Goal: Task Accomplishment & Management: Use online tool/utility

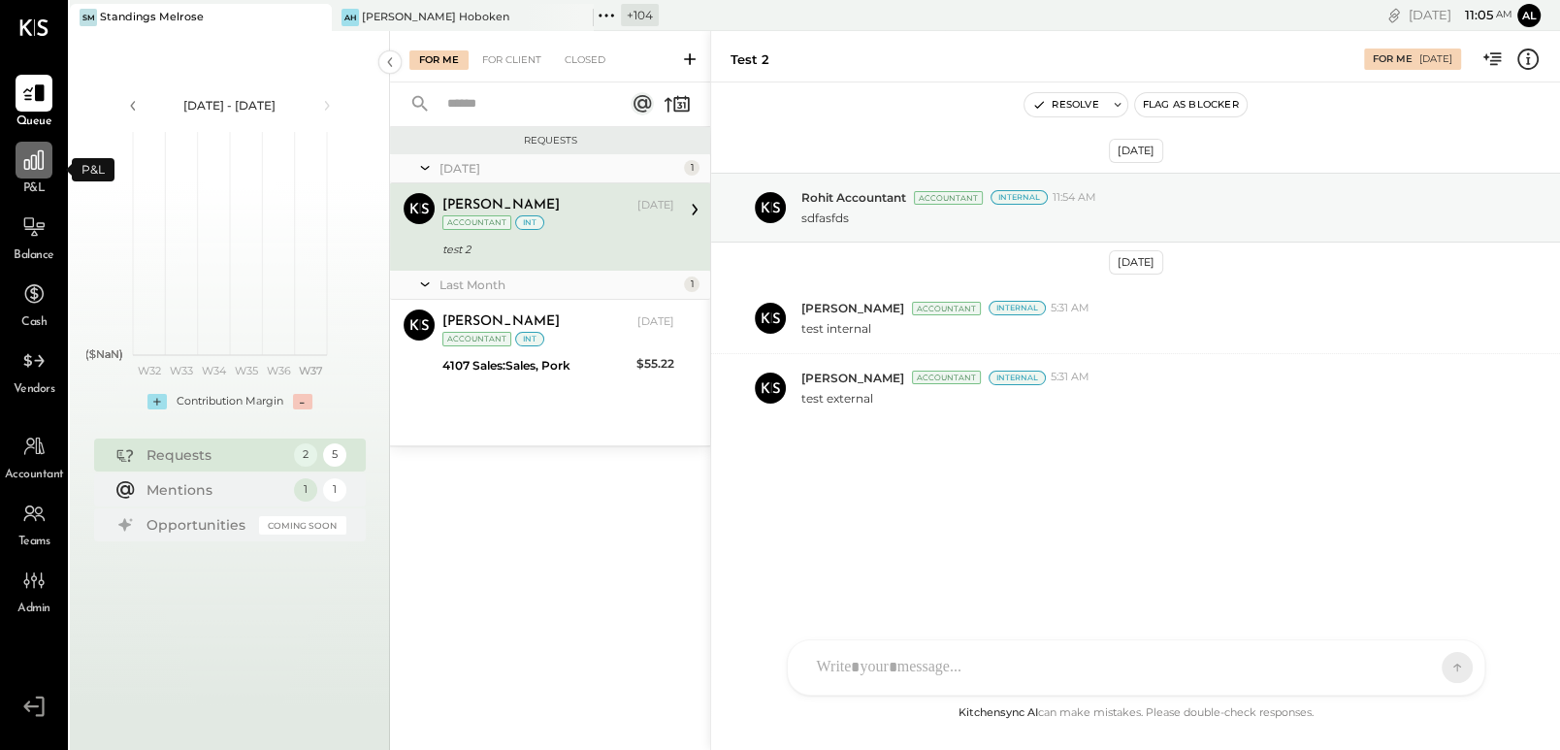
click at [30, 161] on icon at bounding box center [33, 159] width 25 height 25
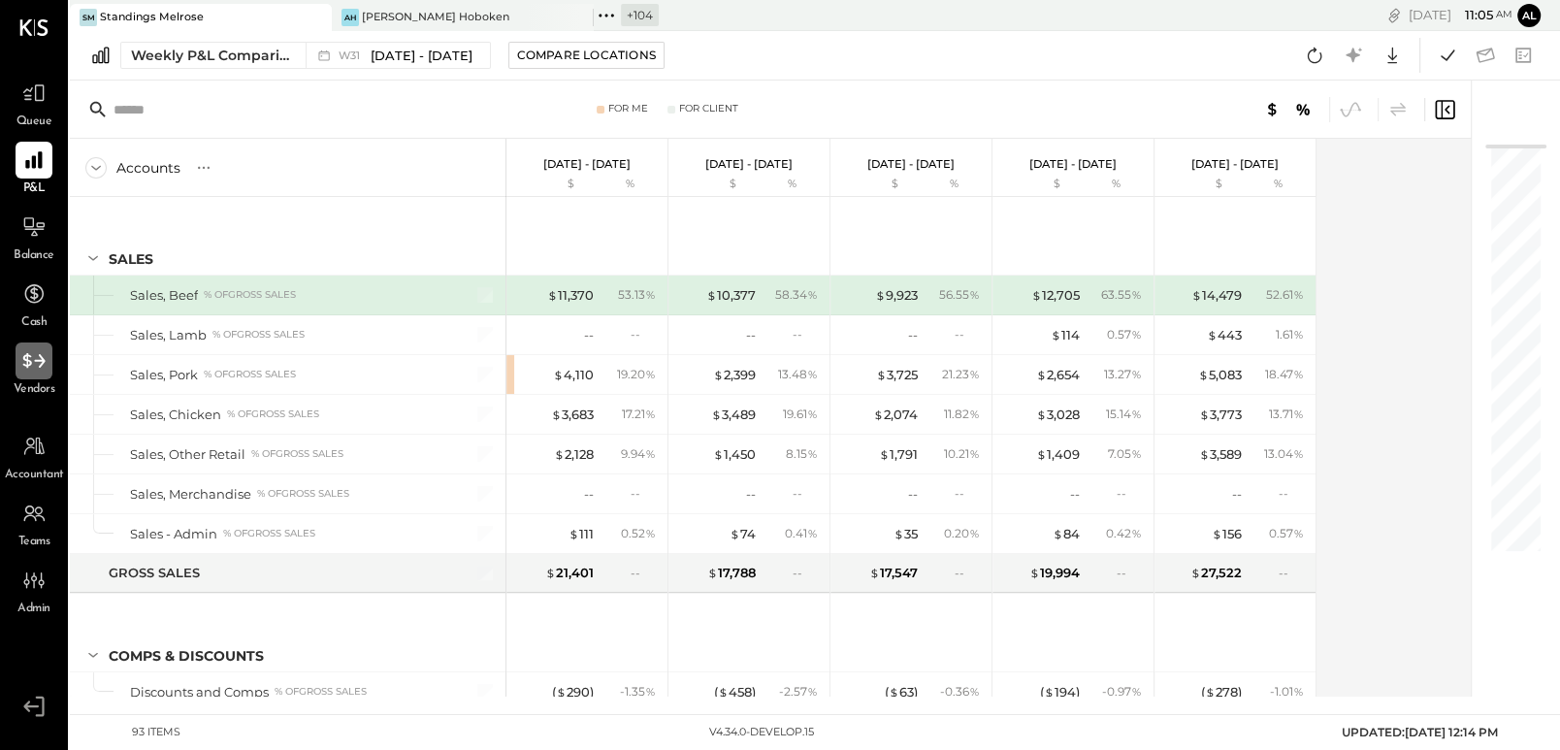
click at [44, 376] on div at bounding box center [34, 360] width 37 height 37
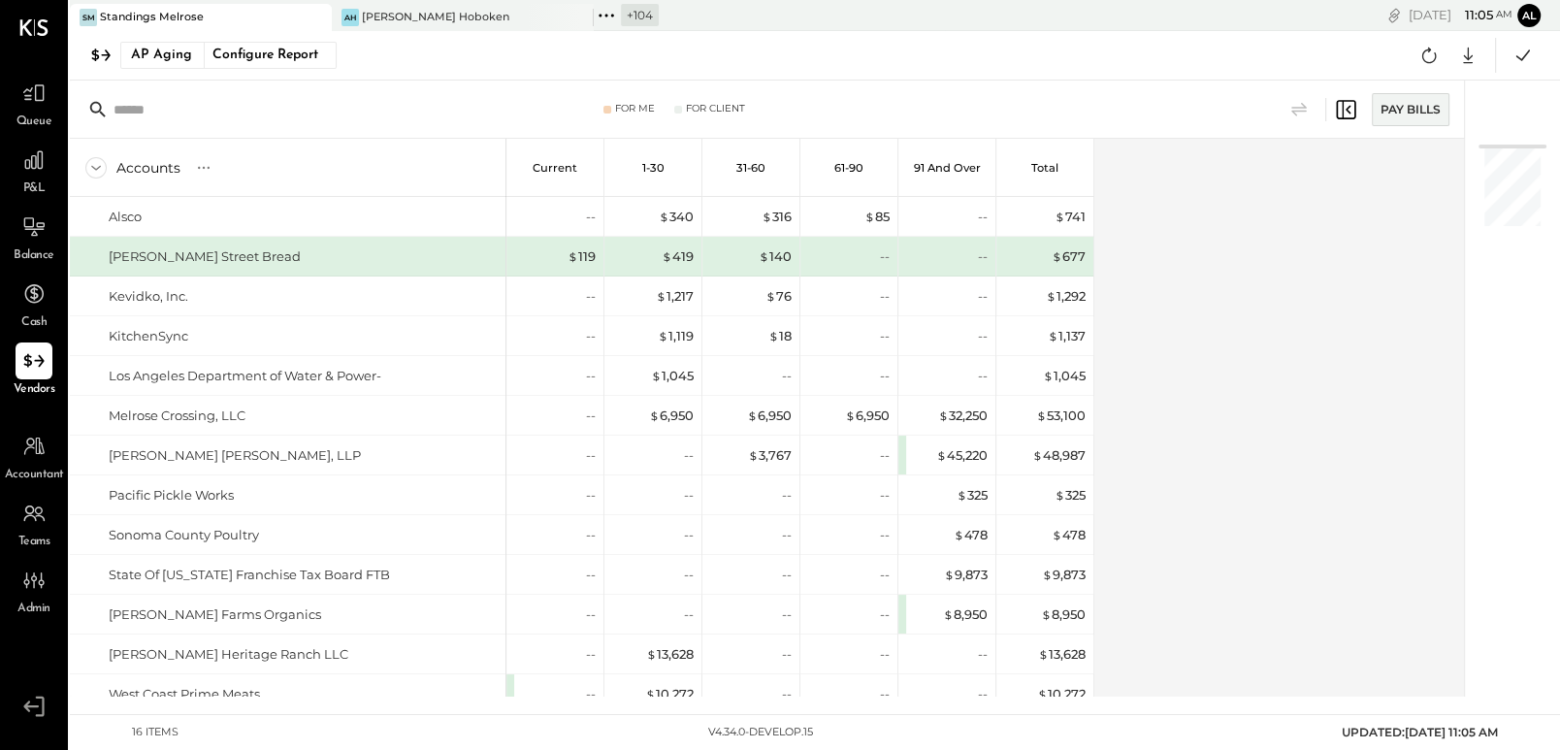
click at [141, 35] on div "AP Aging Configure Report Google Sheets Excel" at bounding box center [815, 55] width 1490 height 49
click at [146, 53] on div "AP Aging" at bounding box center [161, 55] width 61 height 31
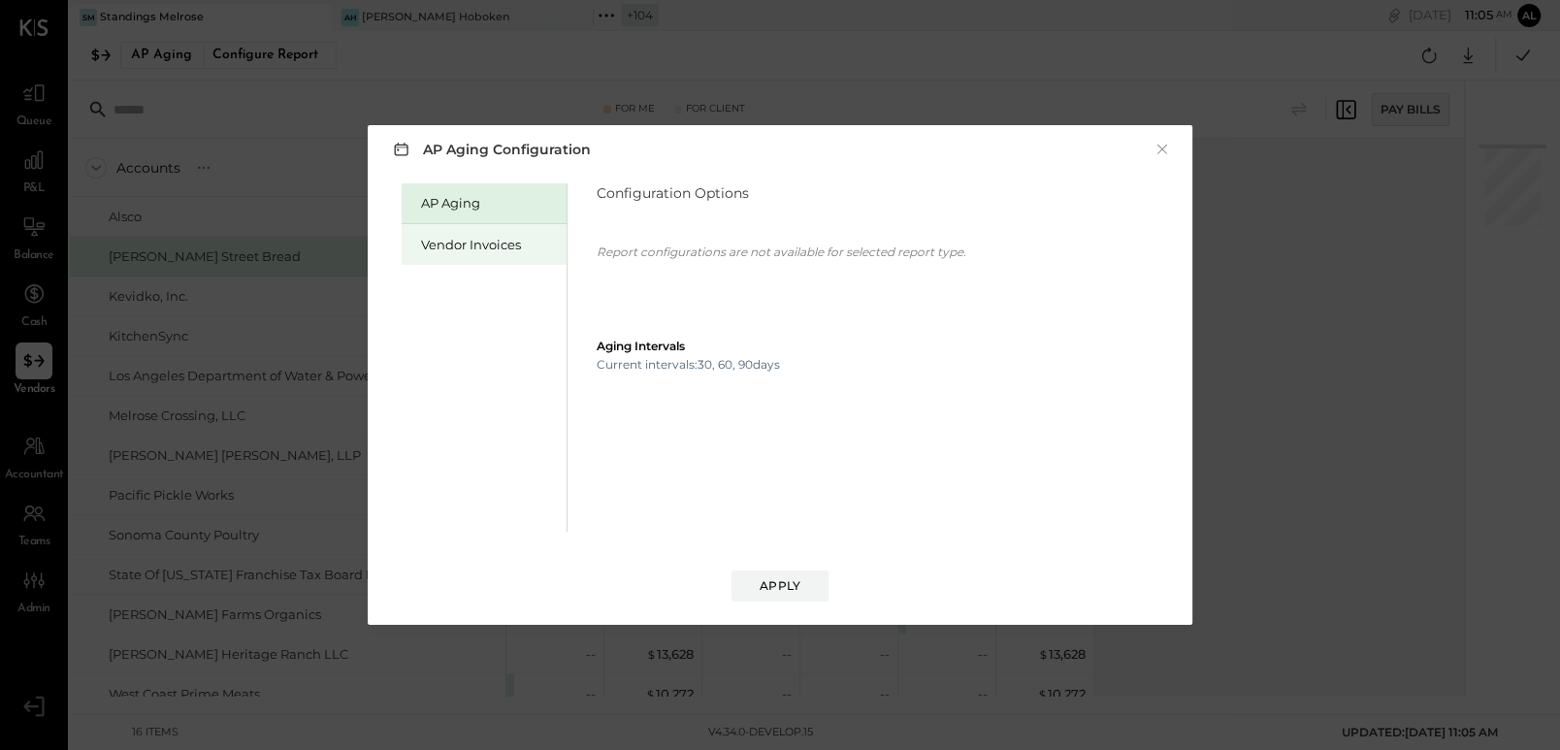
click at [447, 243] on div "Vendor Invoices" at bounding box center [489, 245] width 136 height 18
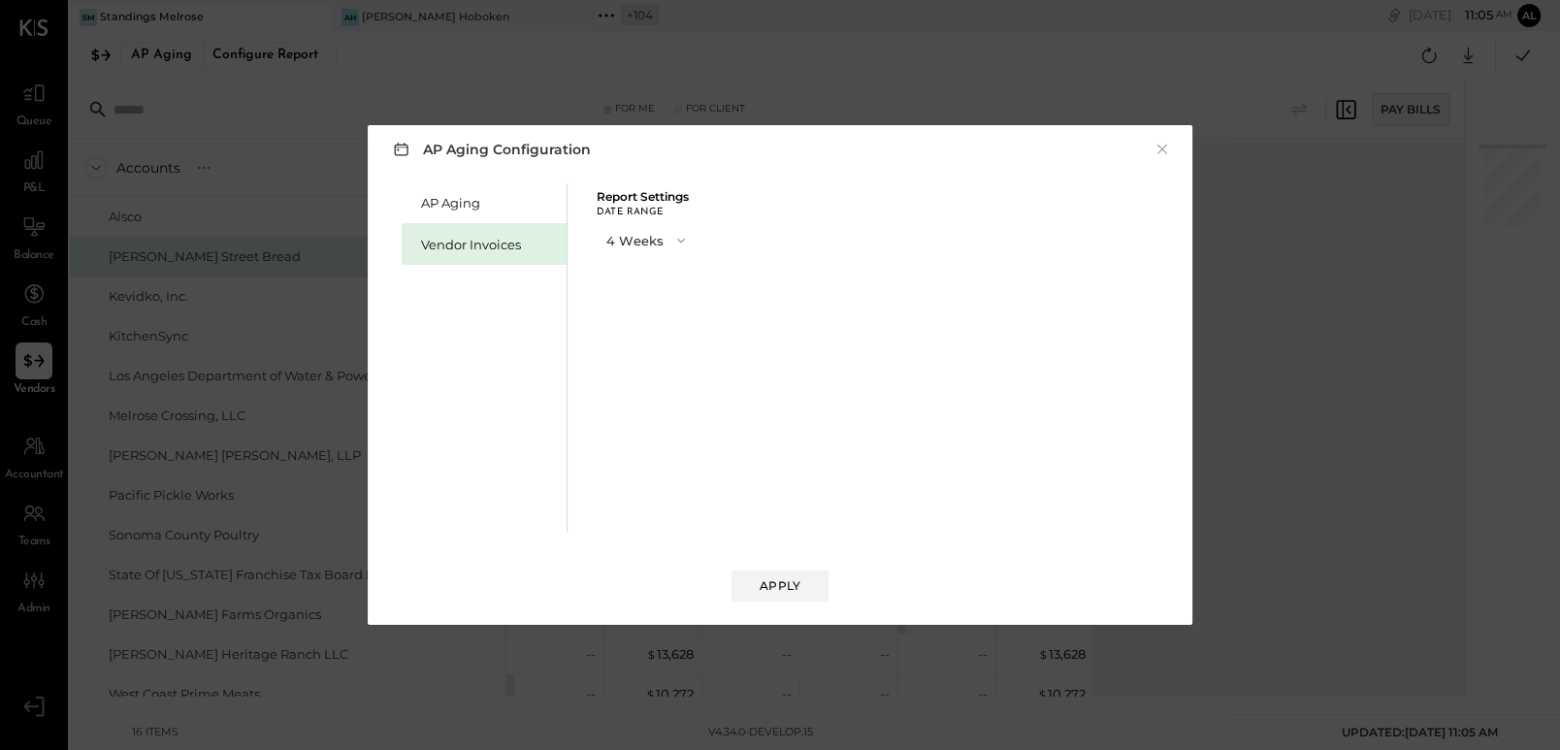
click at [680, 242] on icon "button" at bounding box center [681, 241] width 16 height 16
click at [666, 279] on div "8 Weeks" at bounding box center [648, 275] width 100 height 35
click at [806, 596] on button "Apply" at bounding box center [779, 585] width 97 height 31
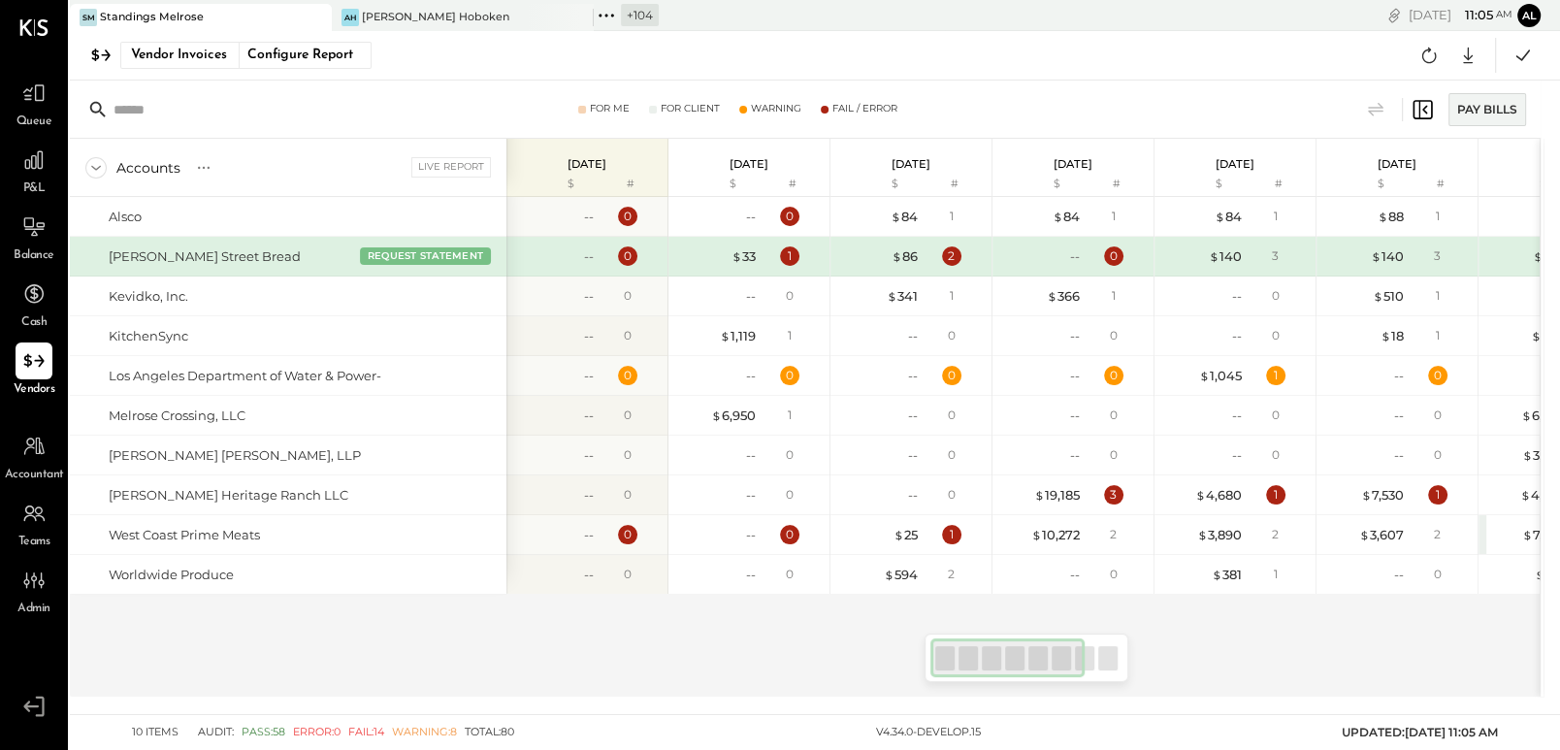
click at [168, 260] on div "[PERSON_NAME] Street Bread" at bounding box center [205, 256] width 192 height 18
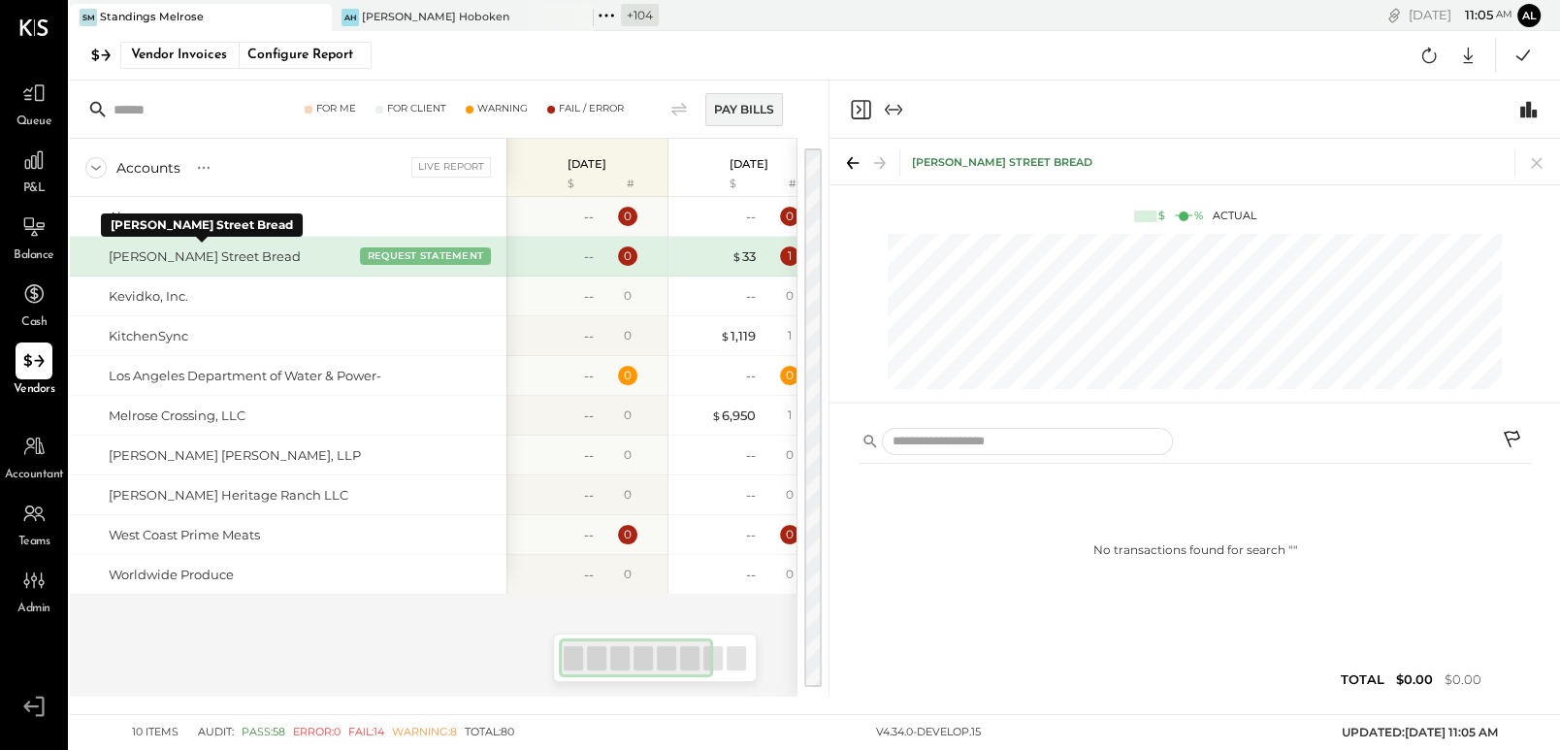
click at [169, 260] on div "[PERSON_NAME] Street Bread" at bounding box center [205, 256] width 192 height 18
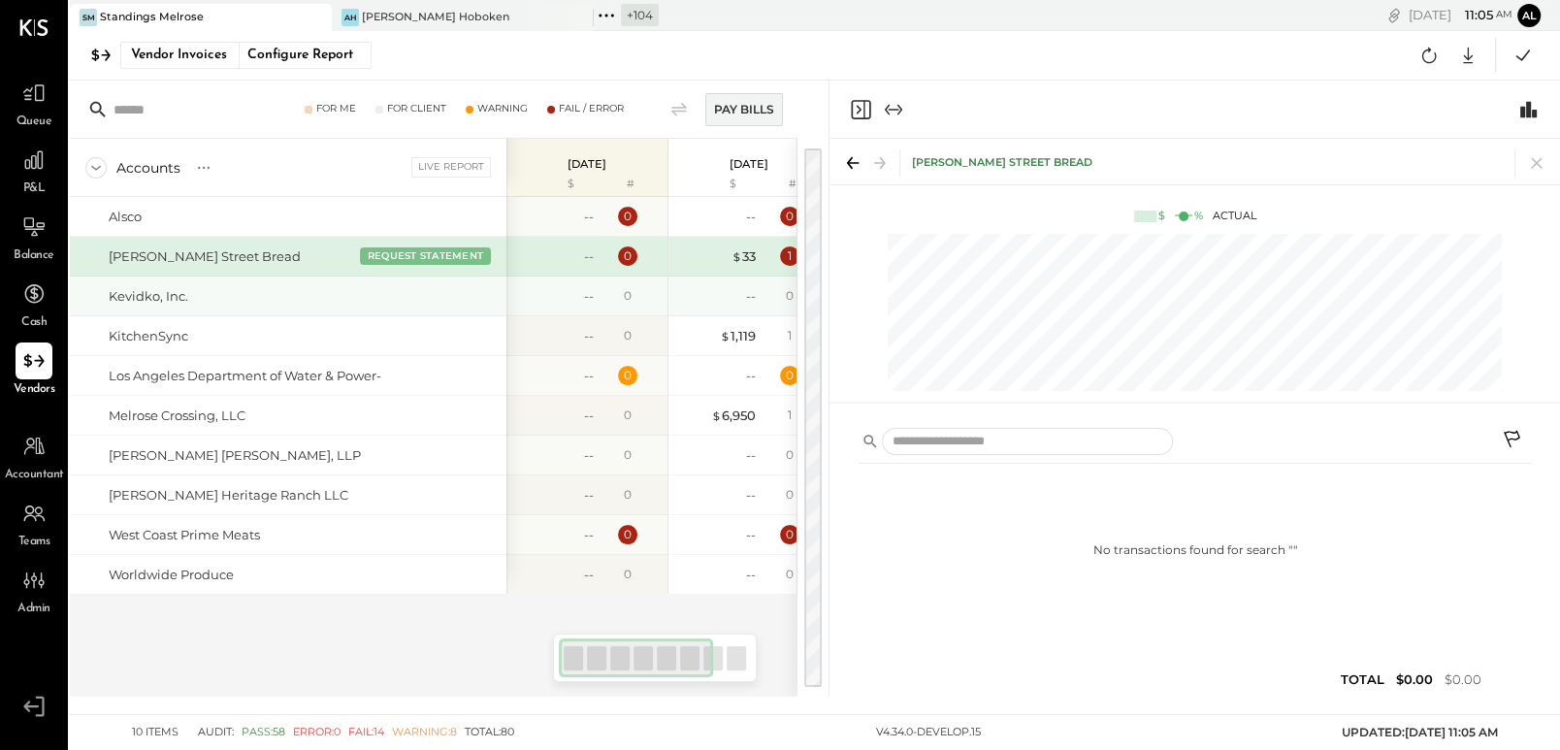
click at [156, 290] on div "Kevidko, Inc." at bounding box center [149, 296] width 80 height 18
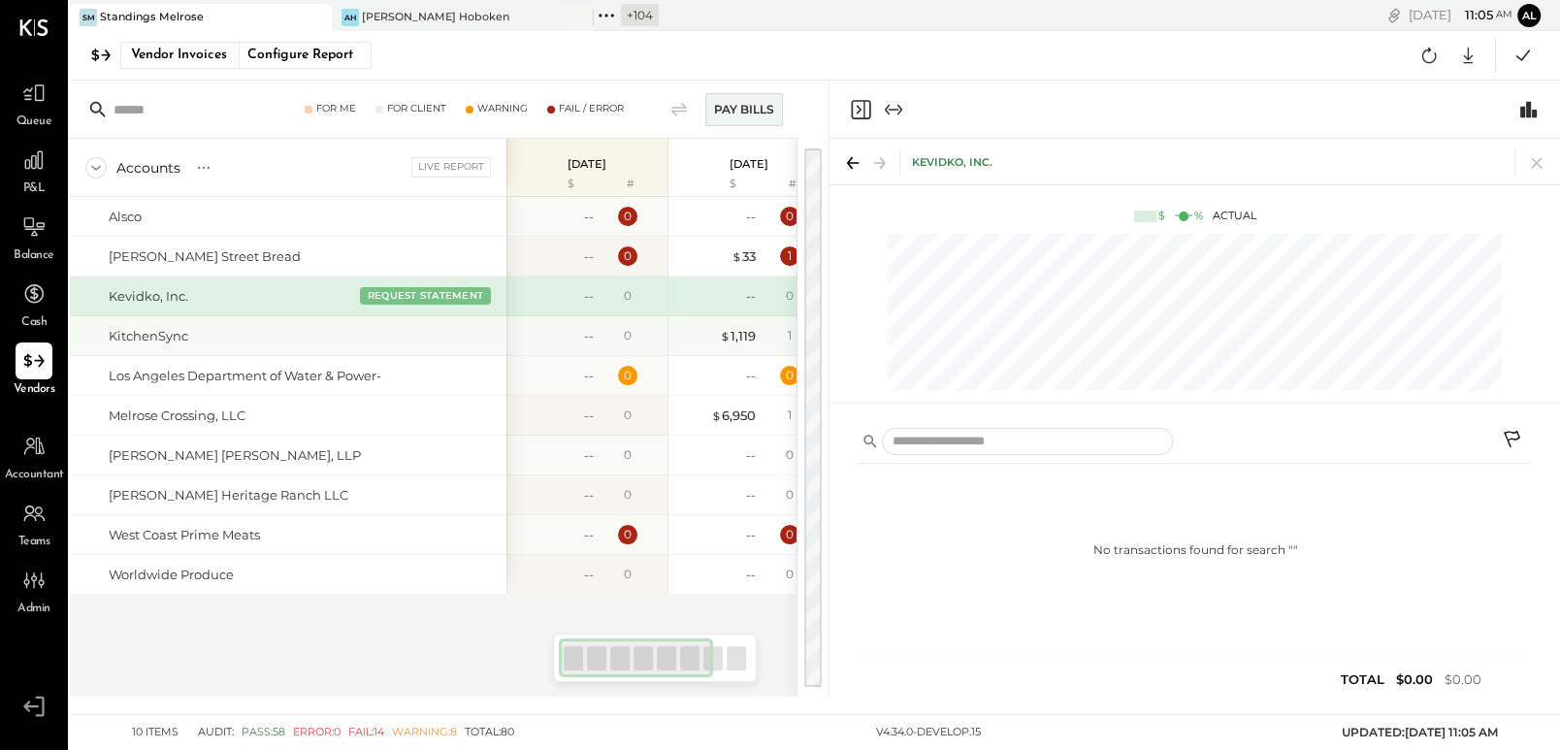
click at [156, 329] on div "KitchenSync" at bounding box center [149, 336] width 80 height 18
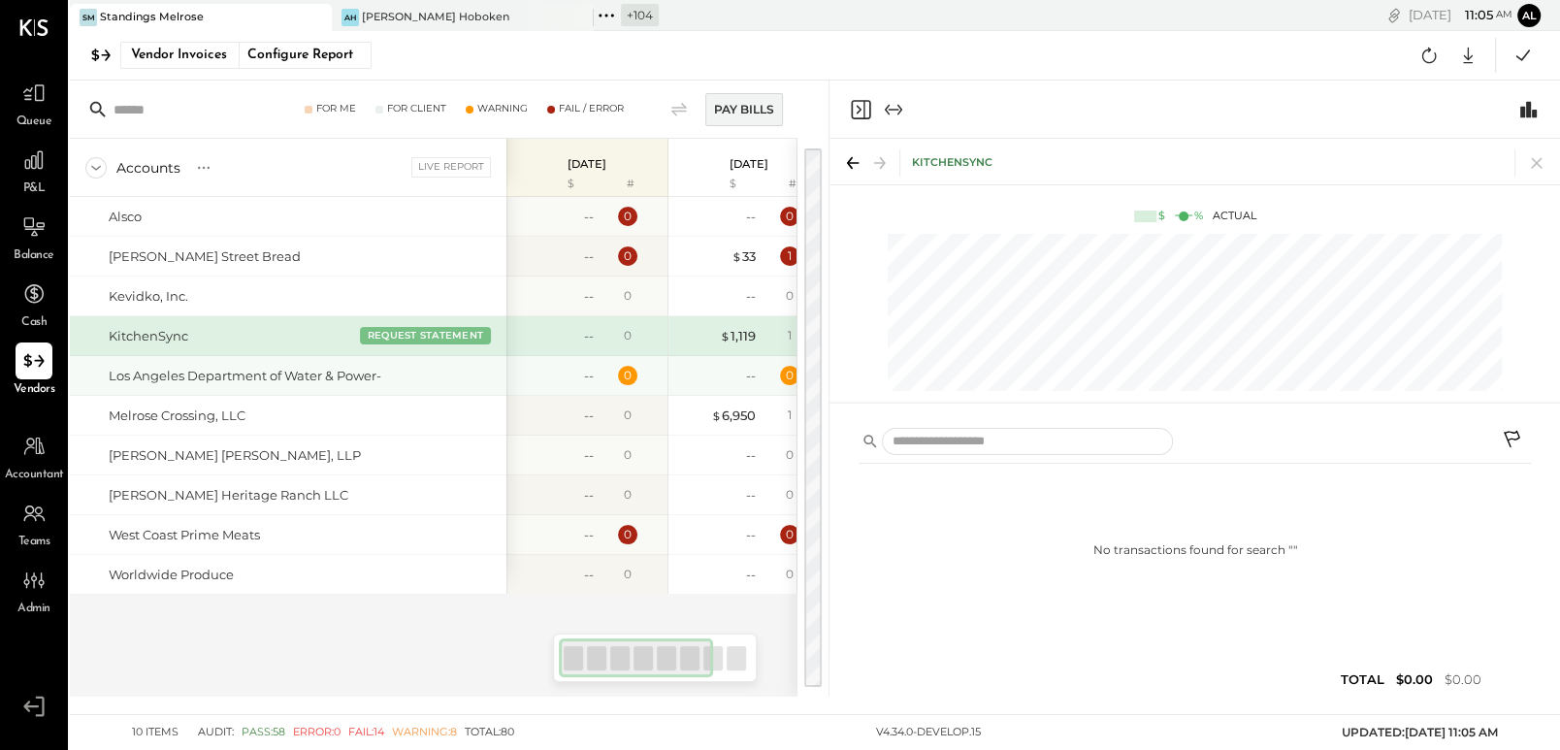
click at [166, 375] on div "Los Angeles Department of Water & Power-" at bounding box center [245, 376] width 273 height 18
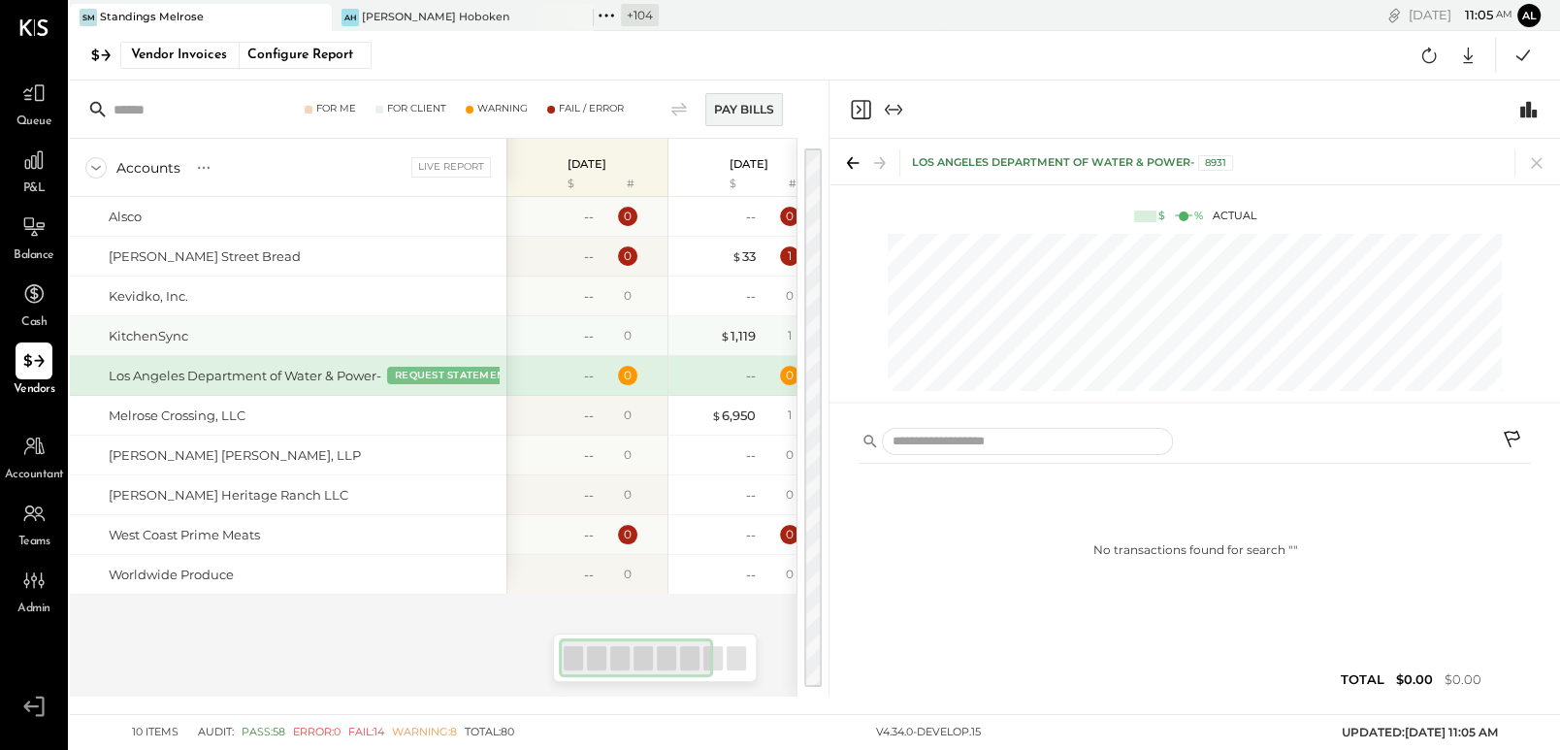
click at [164, 316] on div "KitchenSync" at bounding box center [288, 335] width 436 height 39
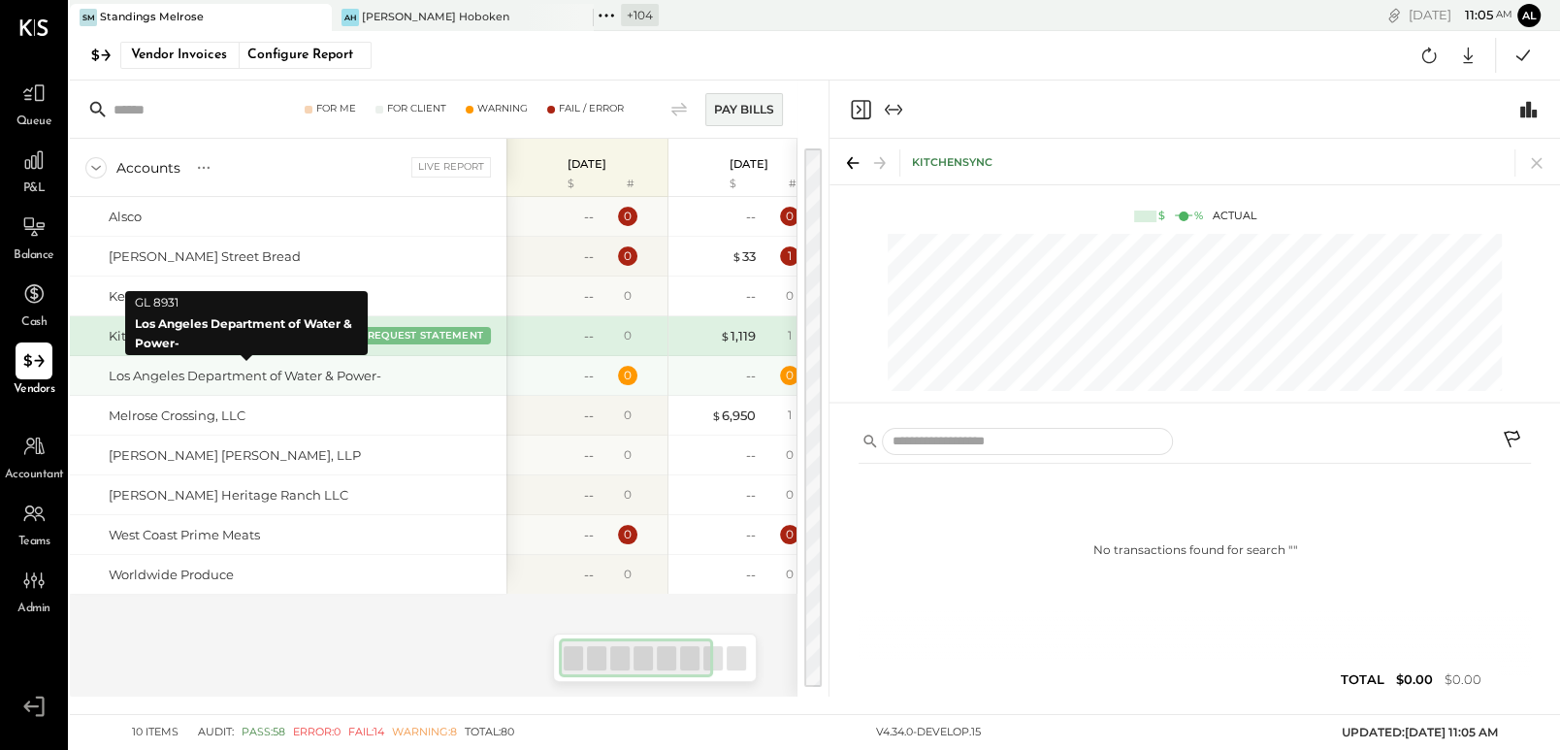
click at [168, 369] on div "Los Angeles Department of Water & Power-" at bounding box center [245, 376] width 273 height 18
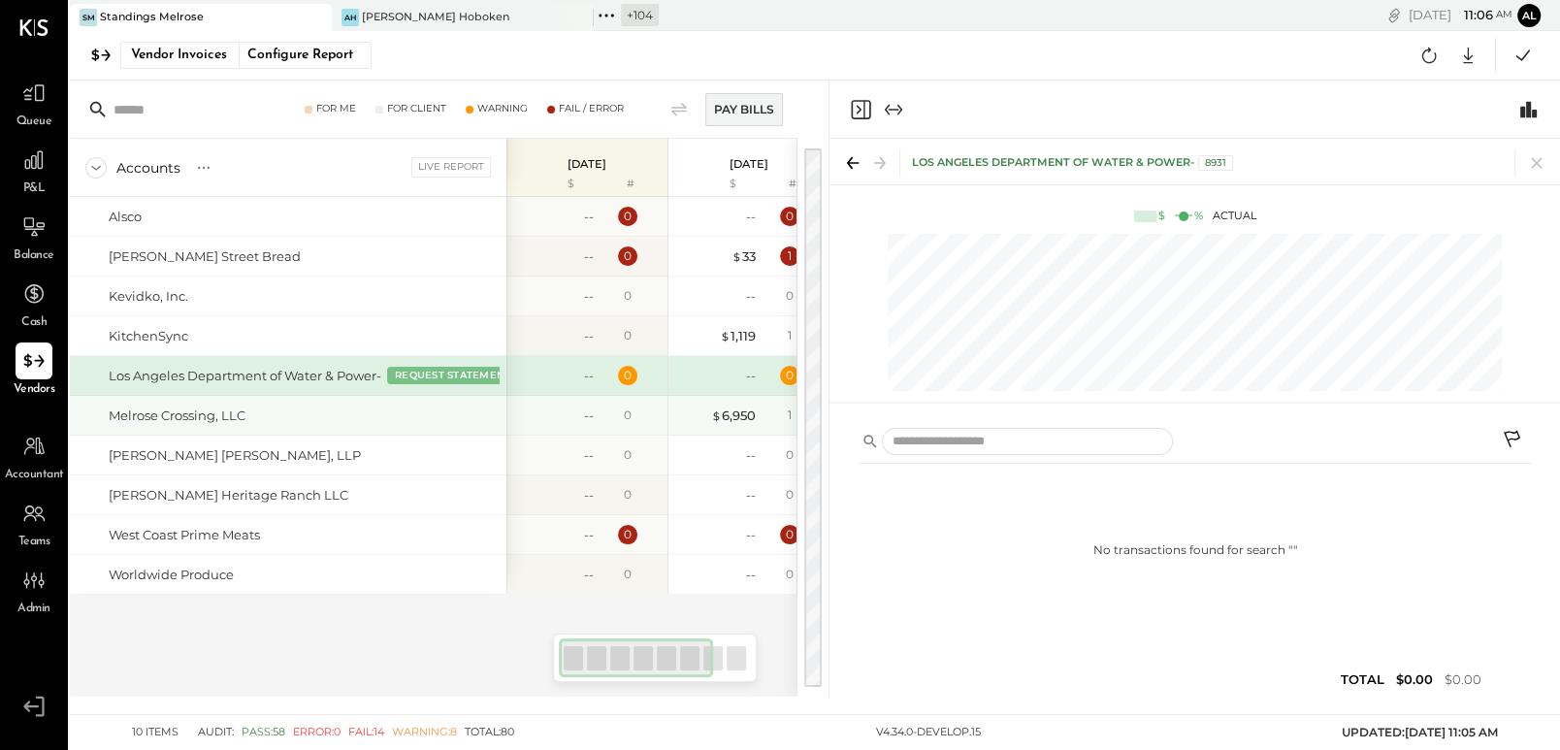
click at [168, 410] on div "Melrose Crossing, LLC" at bounding box center [177, 415] width 137 height 18
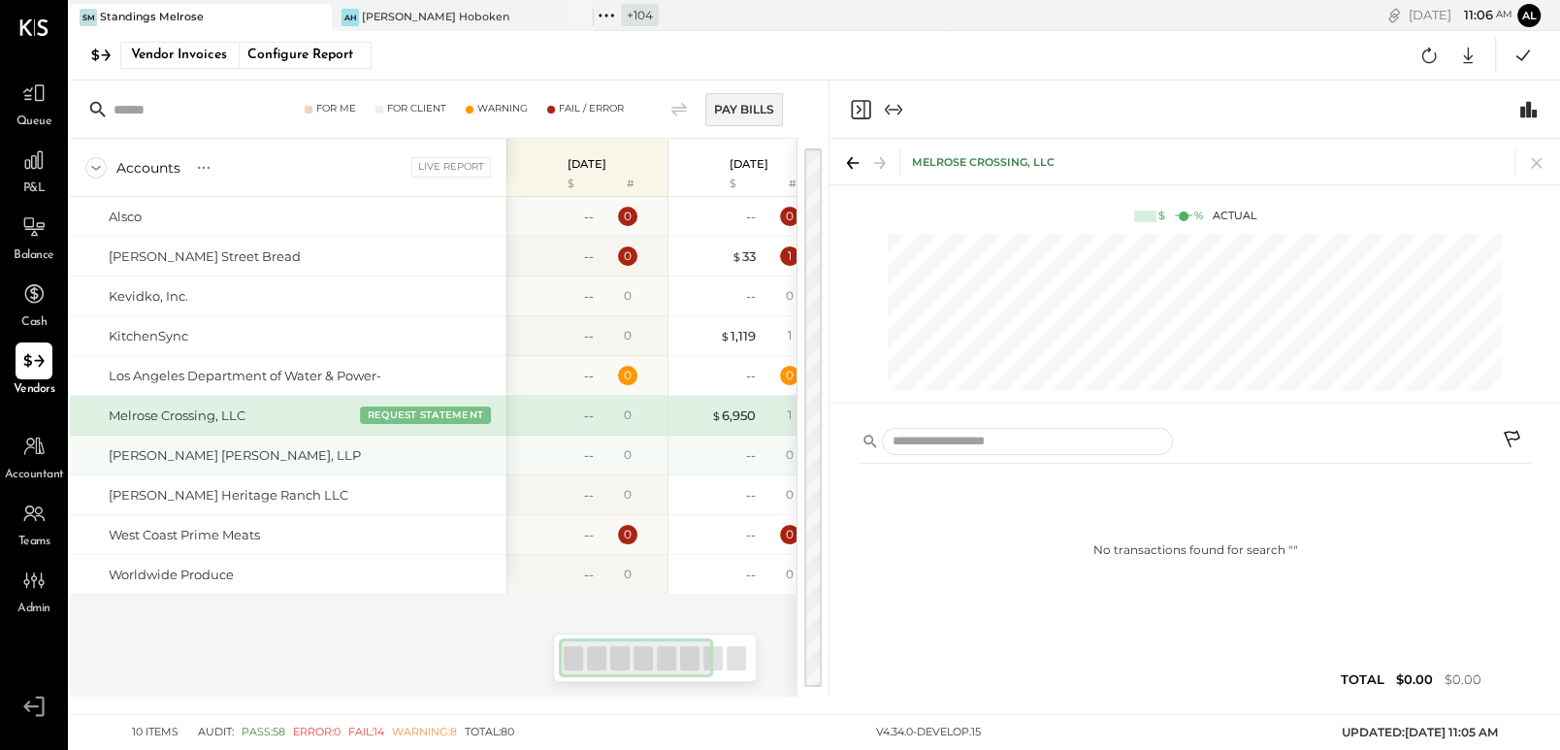
click at [166, 440] on div "[PERSON_NAME] [PERSON_NAME], LLP" at bounding box center [288, 455] width 436 height 39
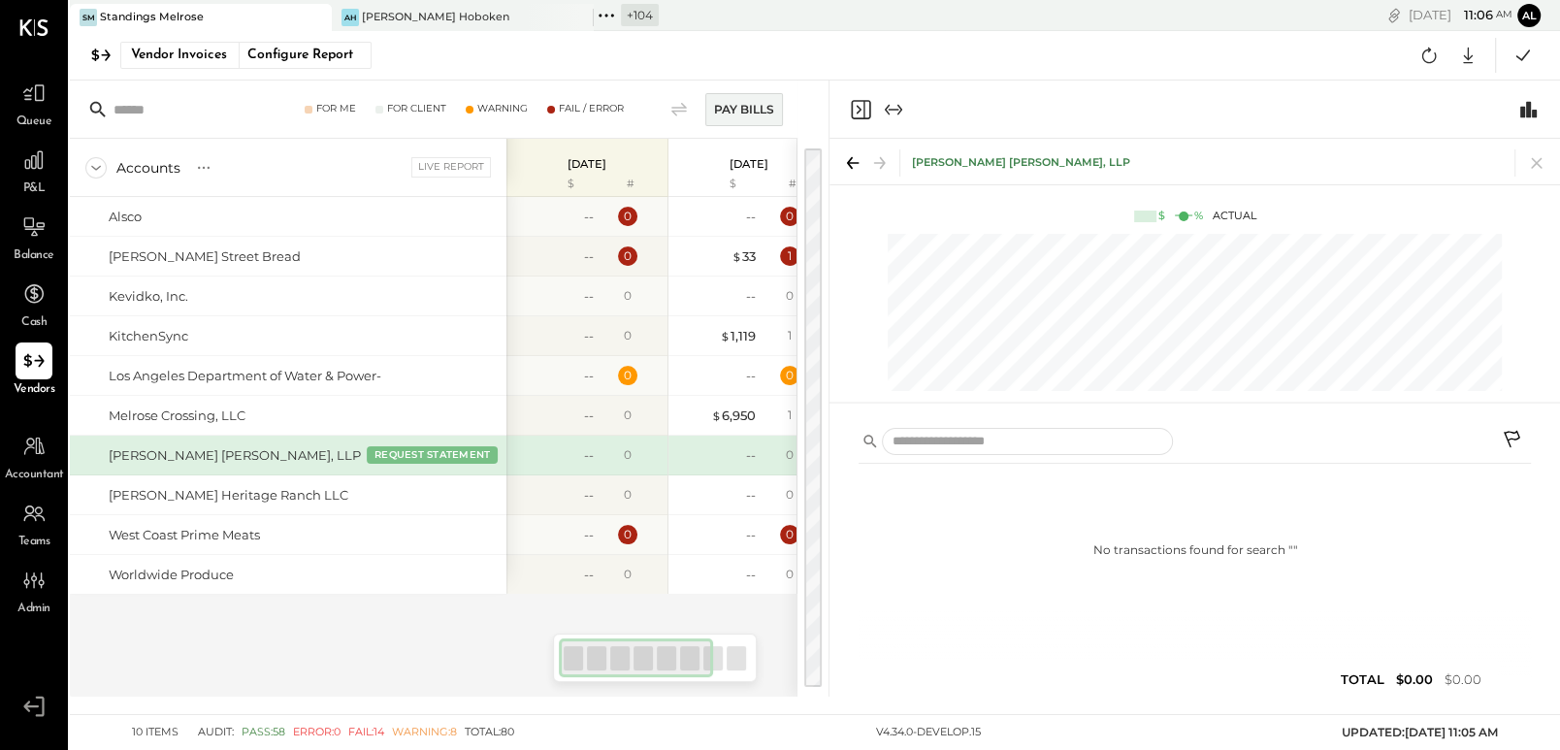
click at [892, 113] on icon "Expand panel (e)" at bounding box center [893, 109] width 23 height 23
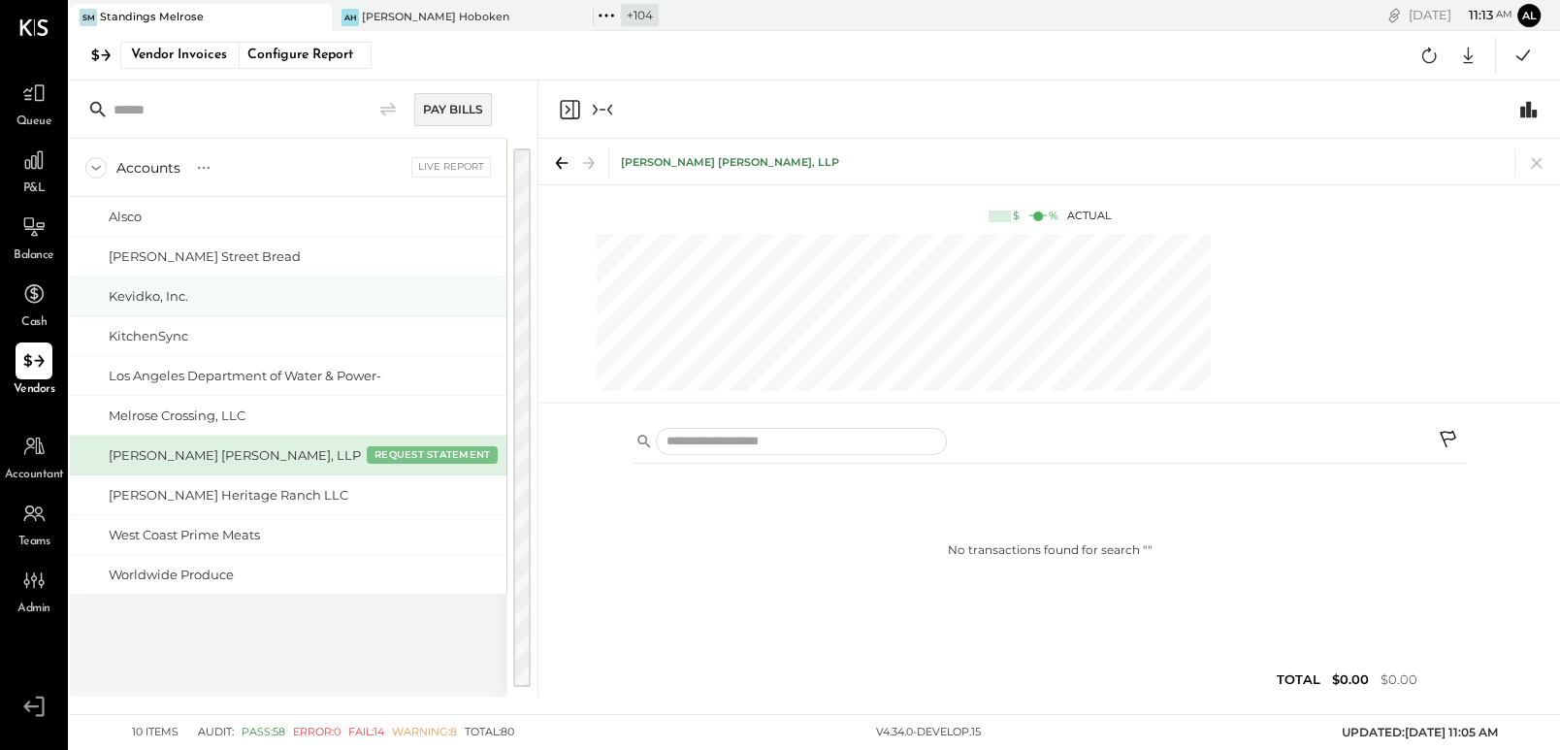
click at [170, 287] on div "Kevidko, Inc." at bounding box center [149, 296] width 80 height 18
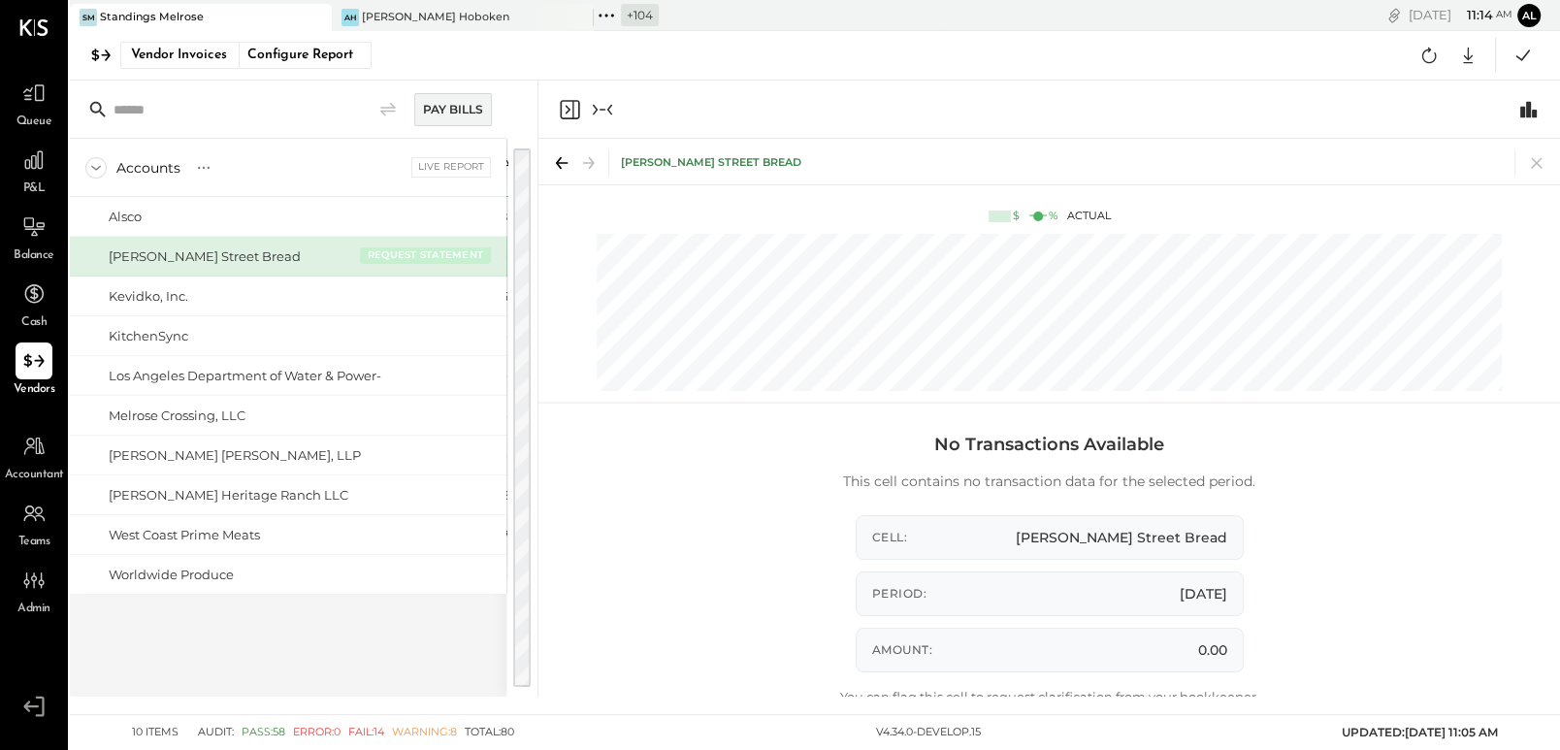
click at [434, 257] on button "REQUEST STATEMENT" at bounding box center [425, 254] width 131 height 17
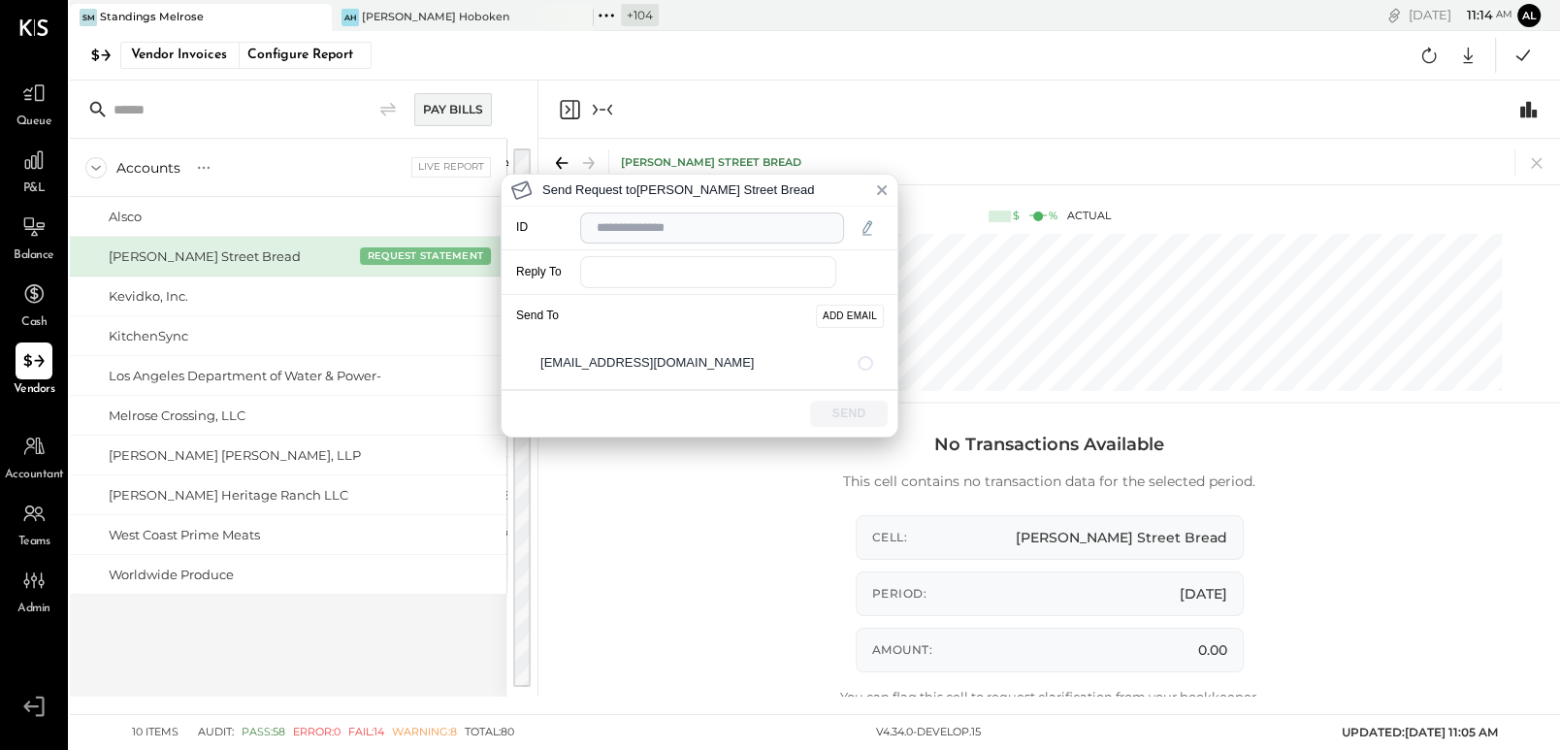
click at [678, 317] on div "Send To ADD EMAIL" at bounding box center [699, 316] width 396 height 43
click at [634, 273] on input "email" at bounding box center [708, 272] width 256 height 32
click at [822, 222] on input "text" at bounding box center [712, 228] width 264 height 32
click at [881, 187] on icon at bounding box center [882, 190] width 8 height 8
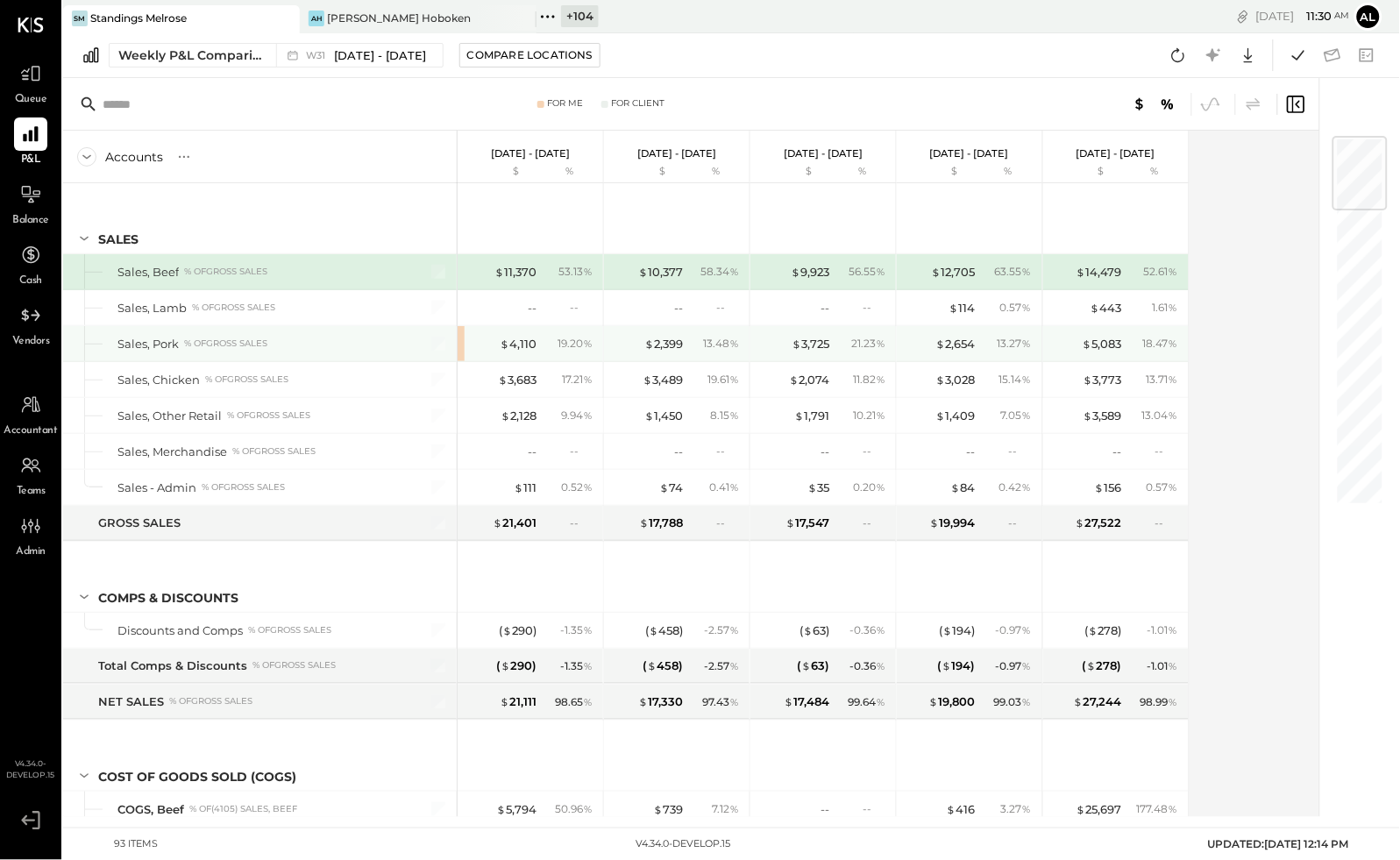
click at [499, 350] on div "$ 4,110" at bounding box center [502, 343] width 70 height 16
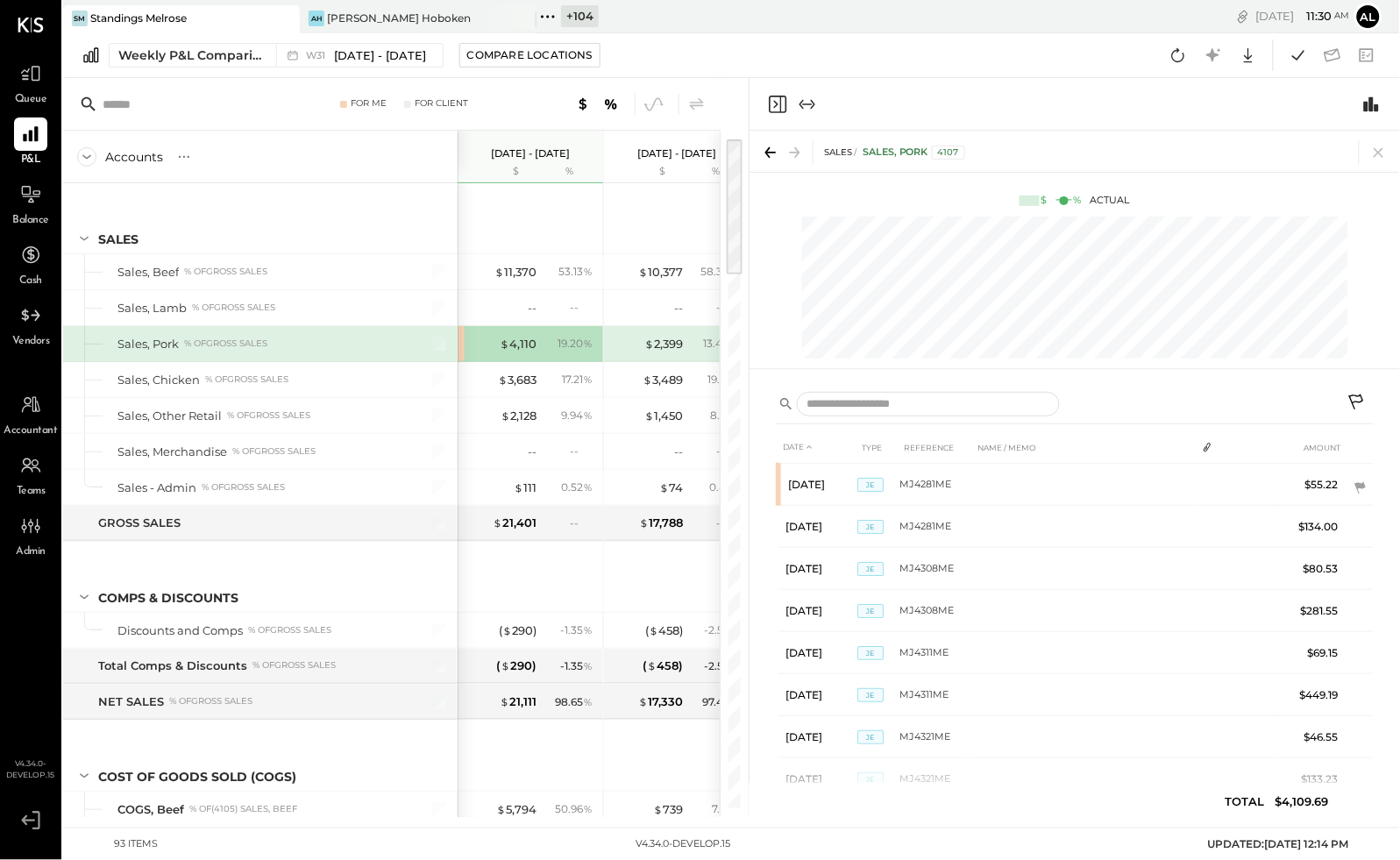
click at [29, 93] on span "Queue" at bounding box center [31, 99] width 33 height 15
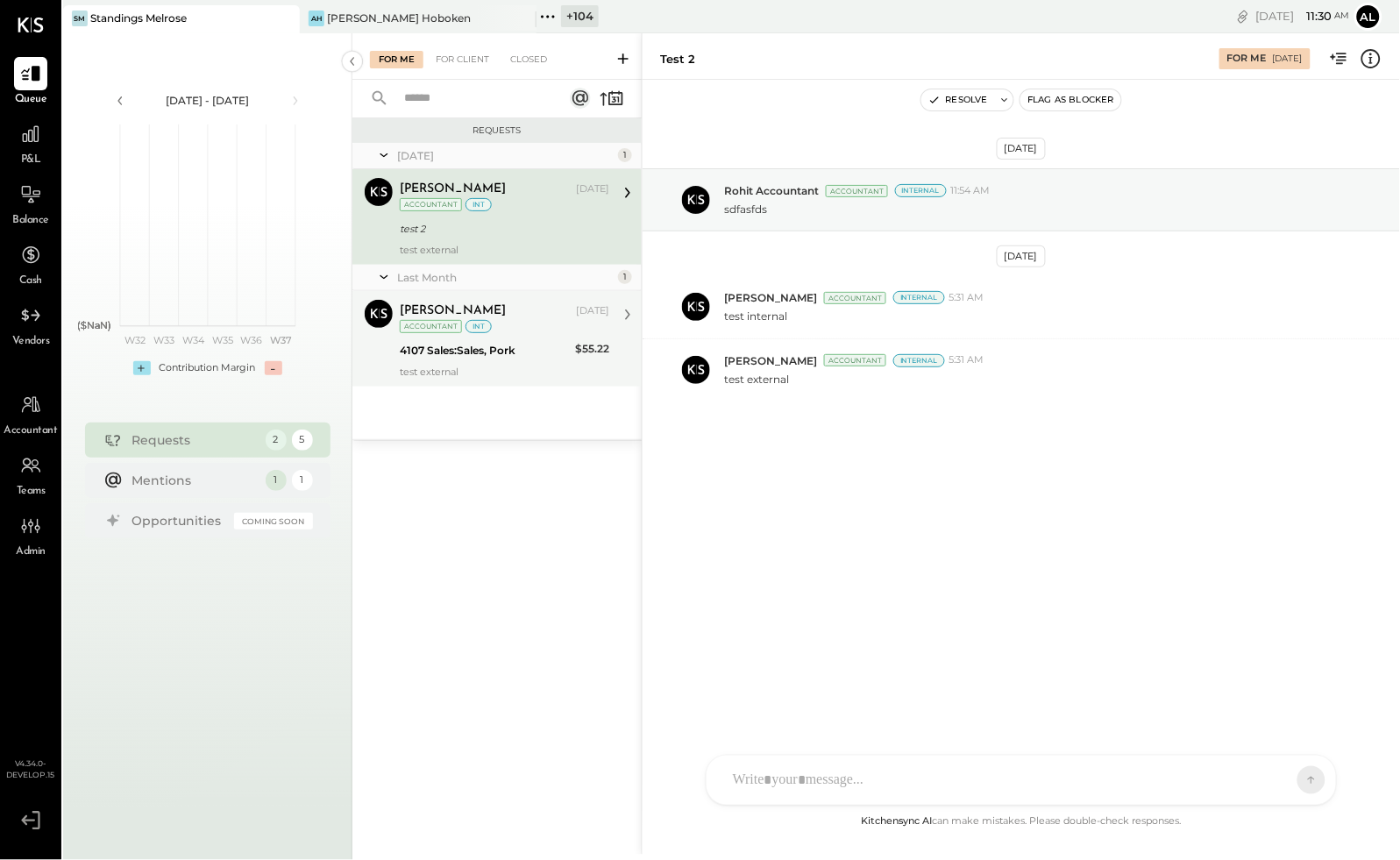
click at [463, 311] on div "[PERSON_NAME]" at bounding box center [452, 311] width 106 height 17
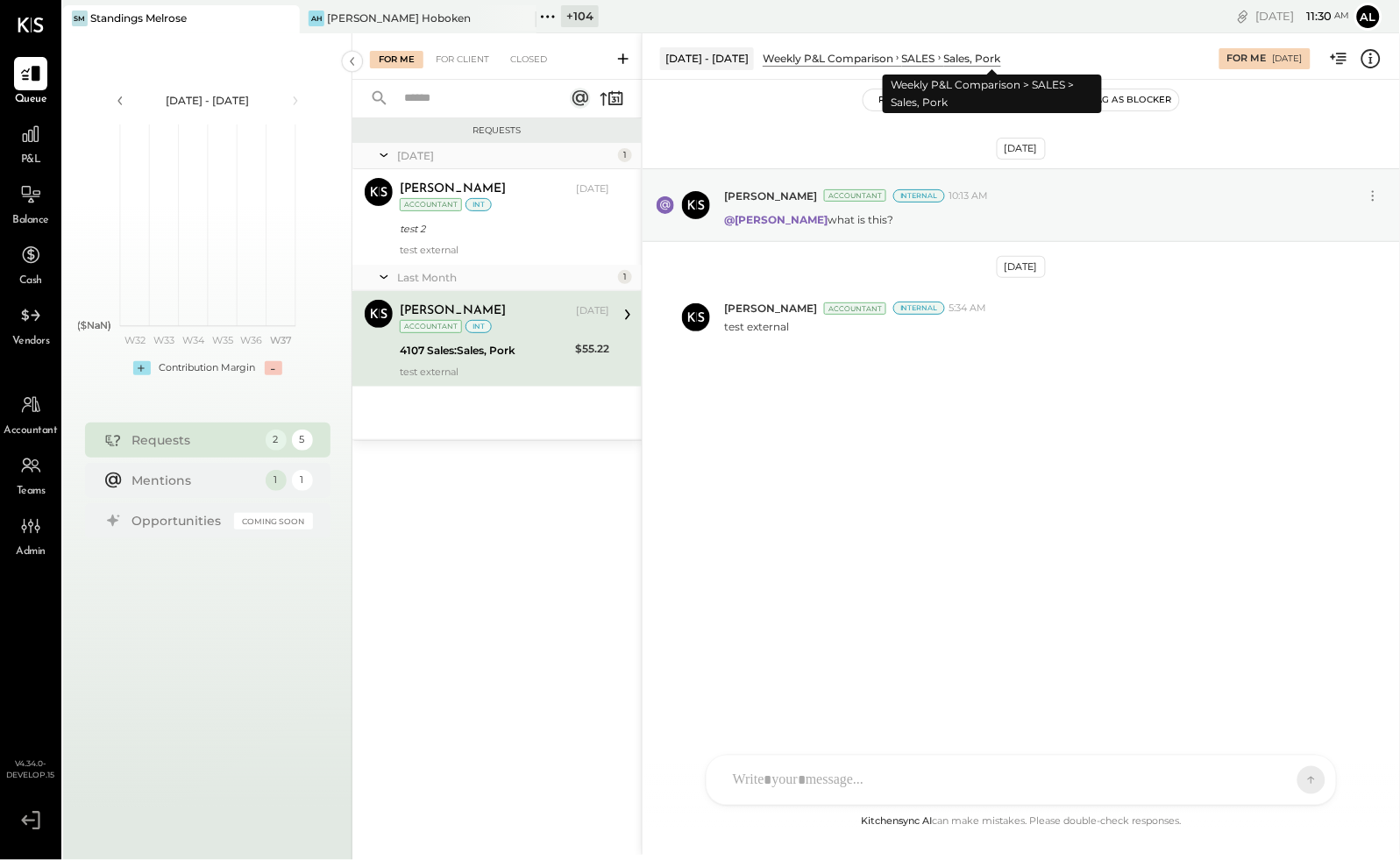
click at [978, 56] on div "Sales, Pork" at bounding box center [972, 58] width 57 height 14
click at [978, 58] on div "Sales, Pork" at bounding box center [972, 58] width 57 height 14
click at [979, 58] on div "Sales, Pork" at bounding box center [972, 58] width 57 height 14
click at [1001, 65] on div "Sales, Pork" at bounding box center [972, 58] width 57 height 14
click at [1386, 55] on div "Jul 28 - Aug 3, 2025 Weekly P&L Comparison SALES Sales, Pork For Me 08/26/2025" at bounding box center [1021, 56] width 757 height 35
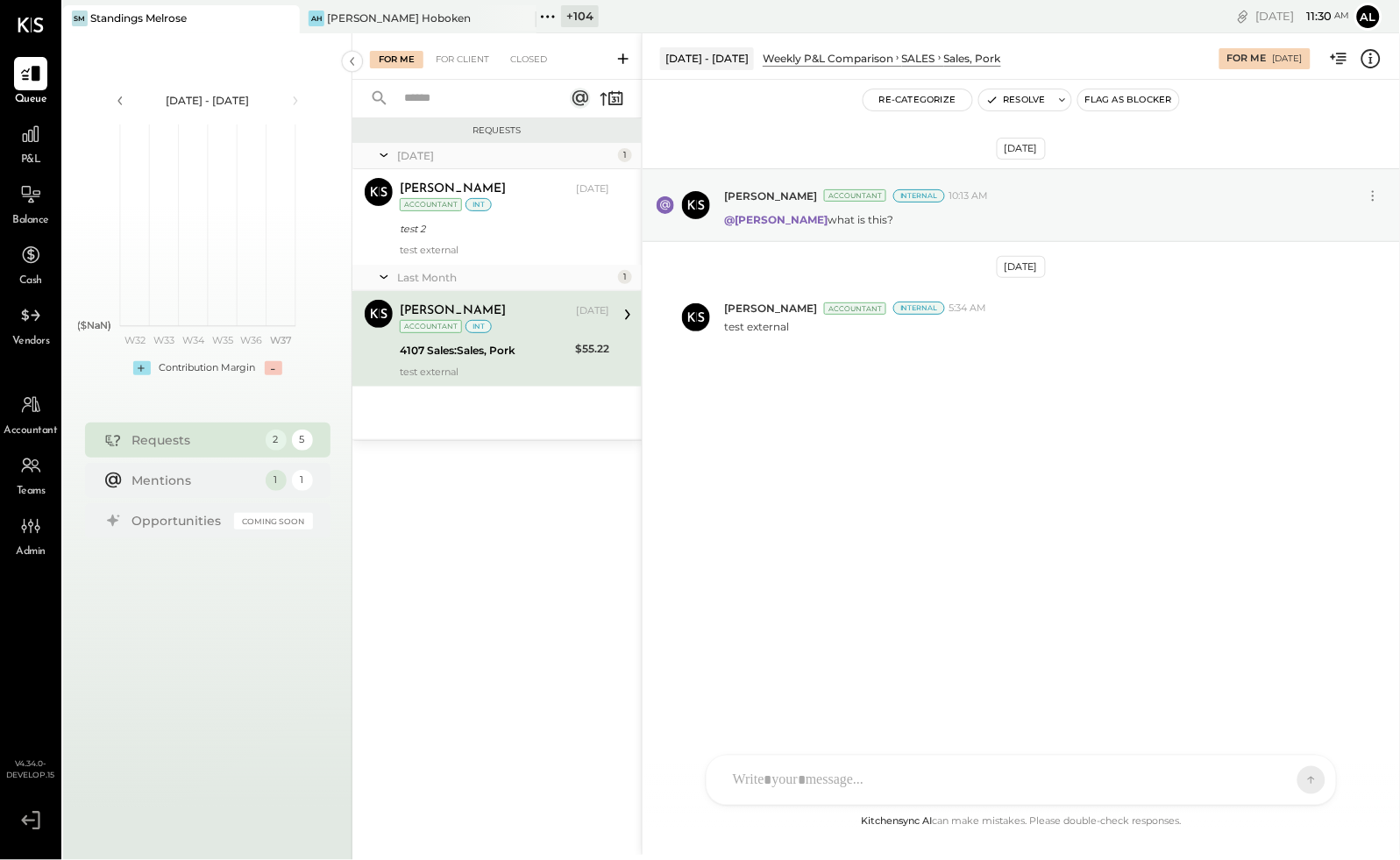
click at [1378, 55] on icon at bounding box center [1370, 58] width 23 height 23
